Goal: Information Seeking & Learning: Learn about a topic

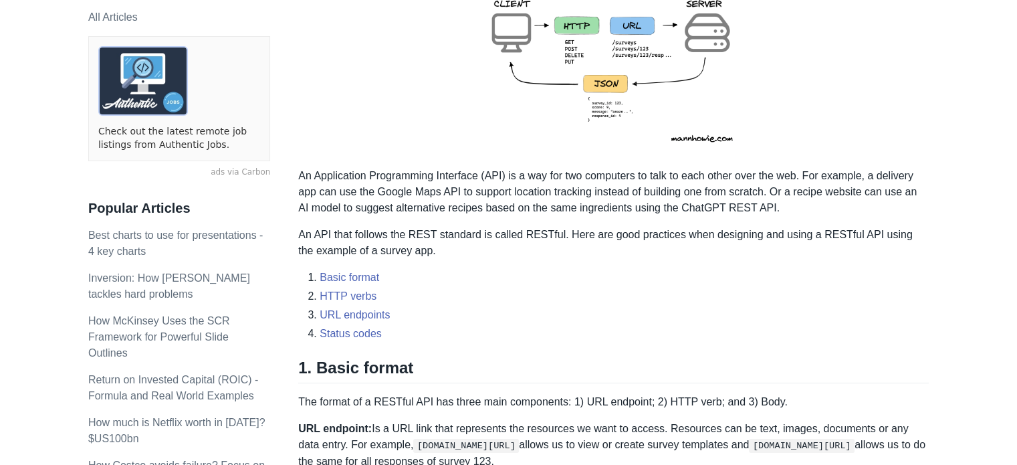
scroll to position [304, 0]
click at [347, 198] on p "An Application Programming Interface (API) is a way for two computers to talk t…" at bounding box center [613, 190] width 631 height 48
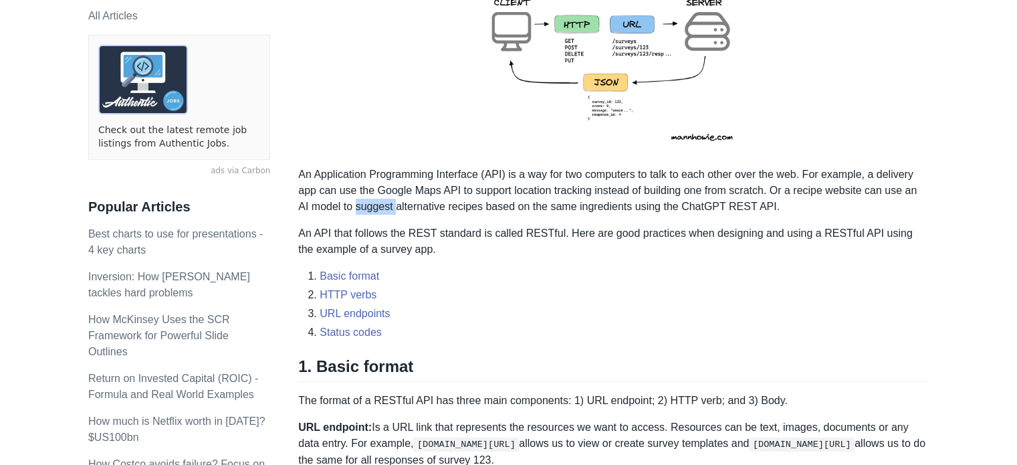
click at [347, 198] on p "An Application Programming Interface (API) is a way for two computers to talk t…" at bounding box center [613, 190] width 631 height 48
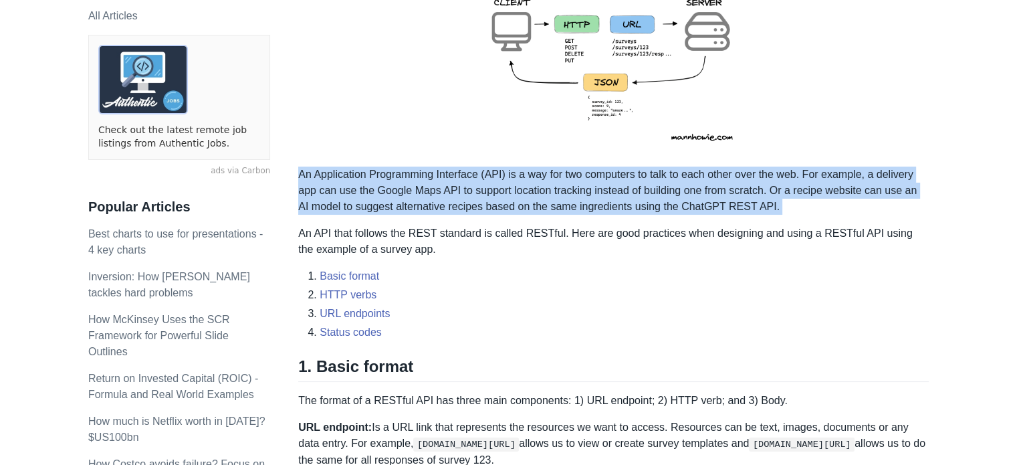
click at [347, 198] on p "An Application Programming Interface (API) is a way for two computers to talk t…" at bounding box center [613, 190] width 631 height 48
click at [385, 198] on p "An Application Programming Interface (API) is a way for two computers to talk t…" at bounding box center [613, 190] width 631 height 48
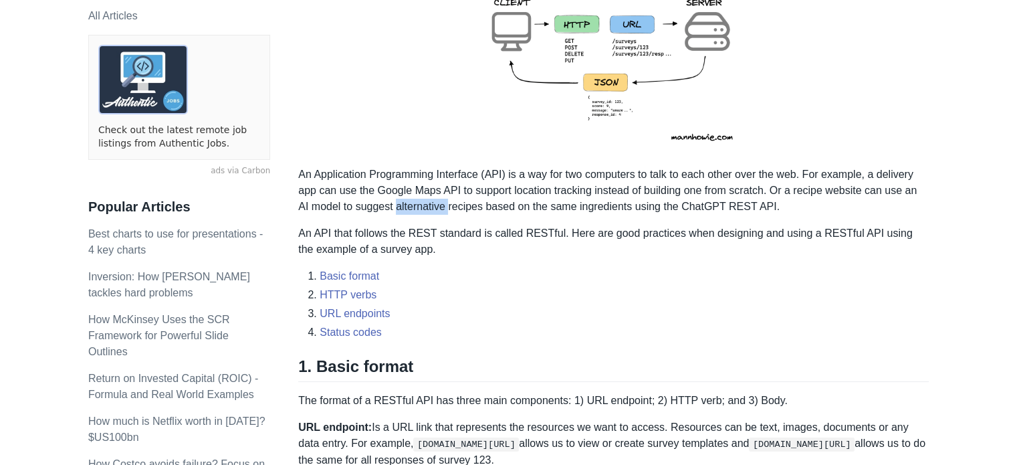
click at [385, 198] on p "An Application Programming Interface (API) is a way for two computers to talk t…" at bounding box center [613, 190] width 631 height 48
click at [417, 191] on p "An Application Programming Interface (API) is a way for two computers to talk t…" at bounding box center [613, 190] width 631 height 48
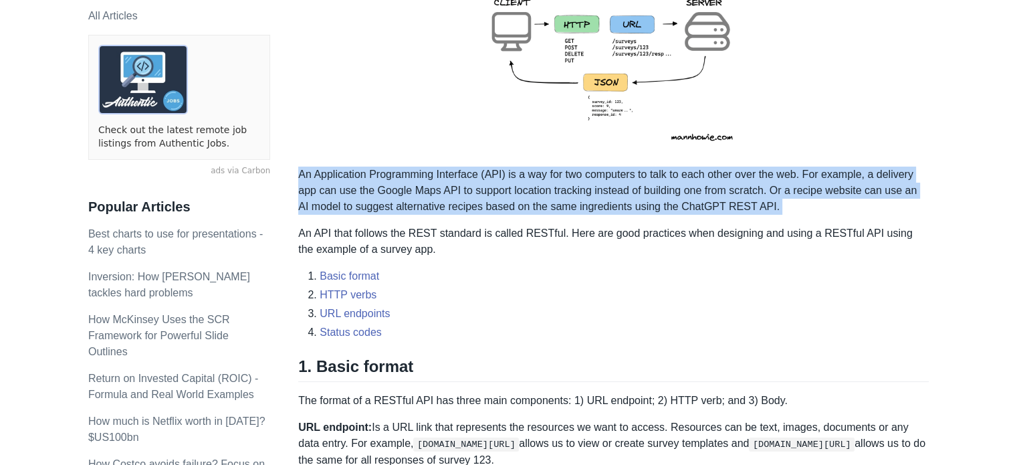
click at [417, 191] on p "An Application Programming Interface (API) is a way for two computers to talk t…" at bounding box center [613, 190] width 631 height 48
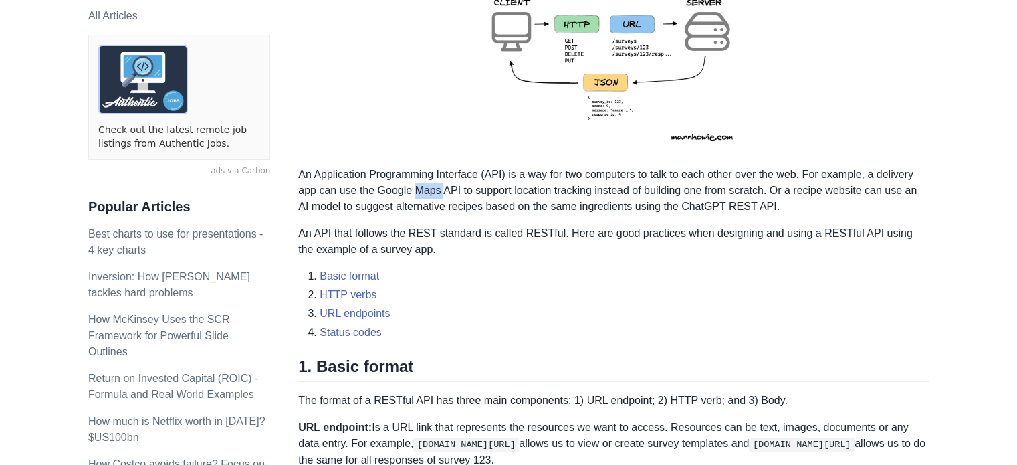
click at [417, 191] on p "An Application Programming Interface (API) is a way for two computers to talk t…" at bounding box center [613, 190] width 631 height 48
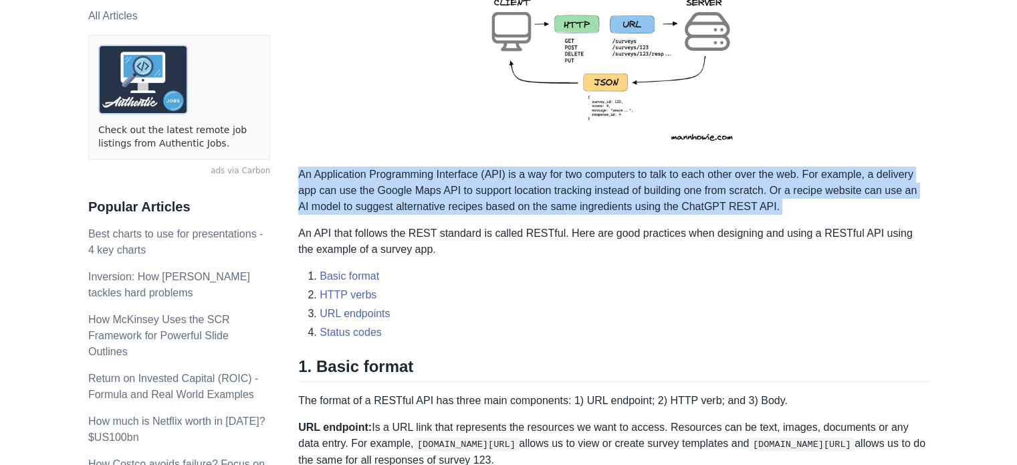
click at [417, 191] on p "An Application Programming Interface (API) is a way for two computers to talk t…" at bounding box center [613, 190] width 631 height 48
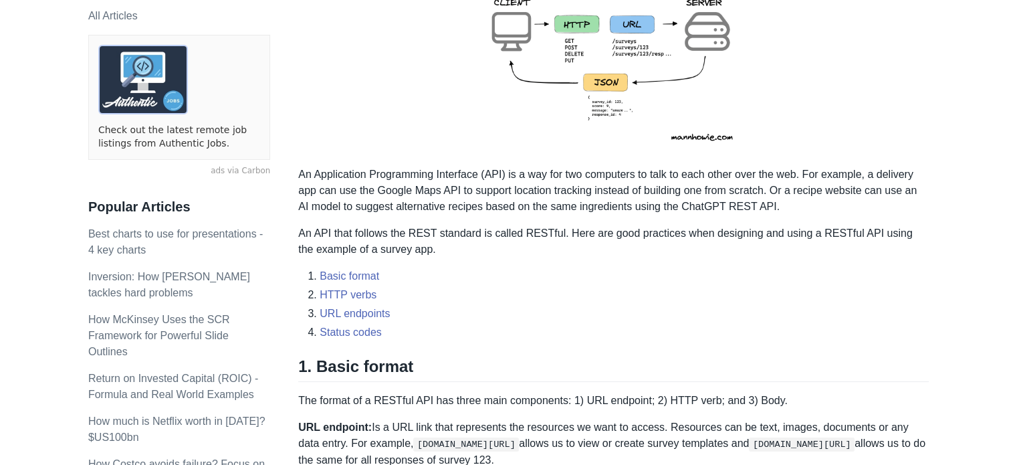
click at [437, 171] on p "An Application Programming Interface (API) is a way for two computers to talk t…" at bounding box center [613, 190] width 631 height 48
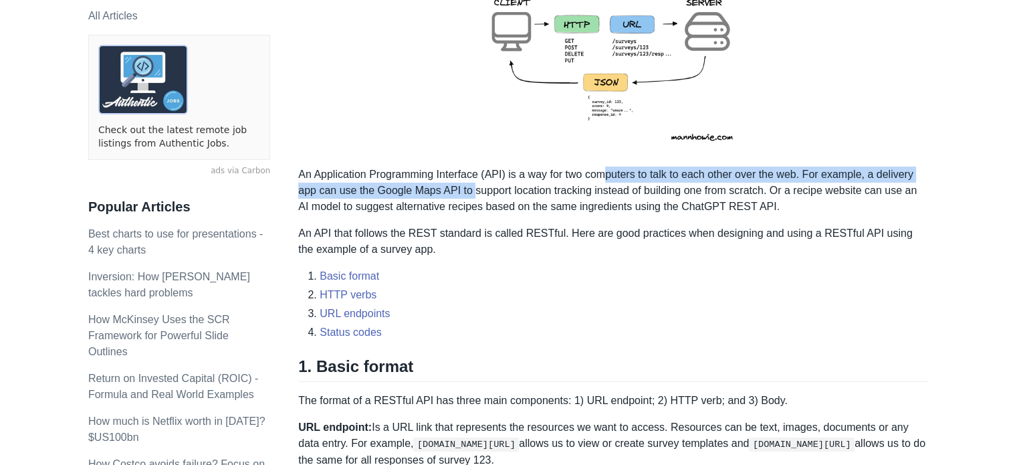
drag, startPoint x: 472, startPoint y: 193, endPoint x: 603, endPoint y: 178, distance: 131.9
click at [603, 178] on p "An Application Programming Interface (API) is a way for two computers to talk t…" at bounding box center [613, 190] width 631 height 48
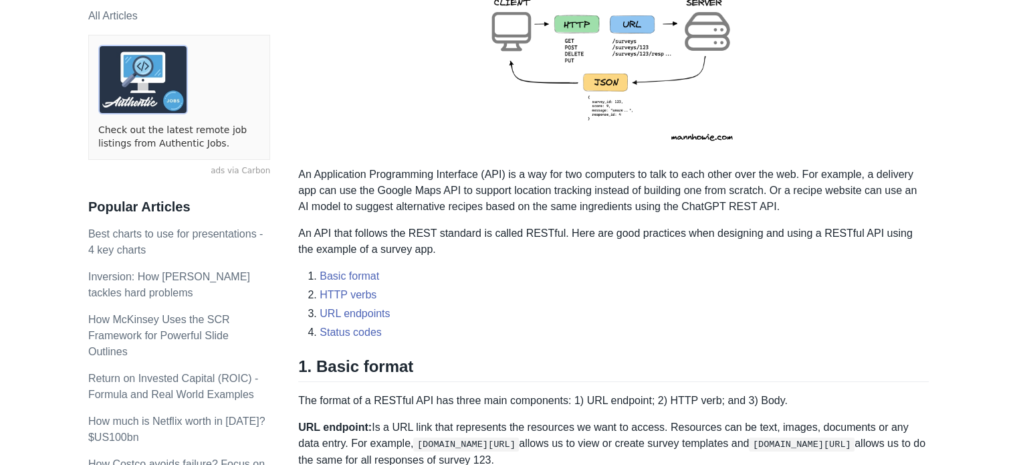
click at [643, 187] on p "An Application Programming Interface (API) is a way for two computers to talk t…" at bounding box center [613, 190] width 631 height 48
click at [382, 186] on p "An Application Programming Interface (API) is a way for two computers to talk t…" at bounding box center [613, 190] width 631 height 48
drag, startPoint x: 382, startPoint y: 186, endPoint x: 455, endPoint y: 191, distance: 73.0
click at [455, 191] on p "An Application Programming Interface (API) is a way for two computers to talk t…" at bounding box center [613, 190] width 631 height 48
click at [479, 239] on p "An API that follows the REST standard is called RESTful. Here are good practice…" at bounding box center [613, 241] width 631 height 32
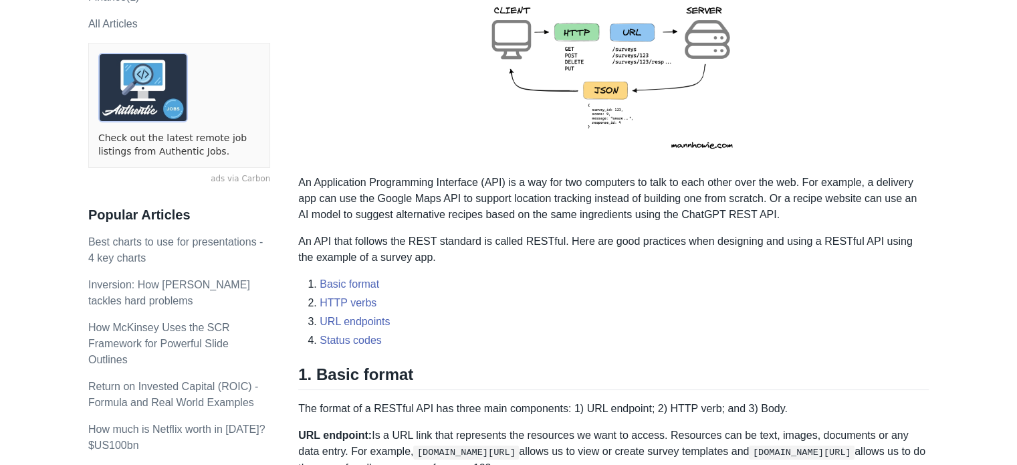
scroll to position [0, 0]
